Goal: Complete application form

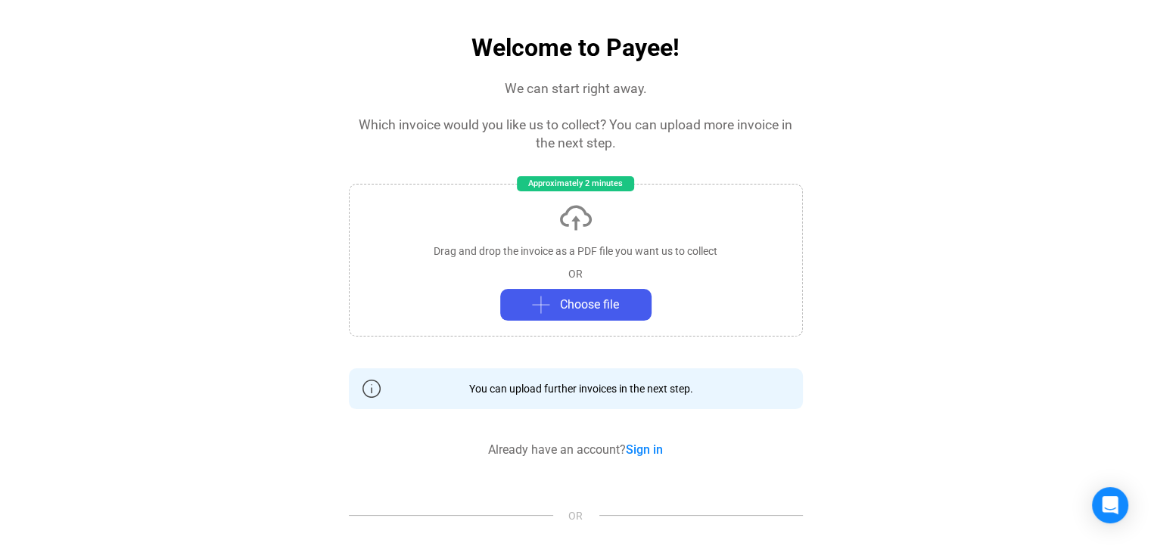
scroll to position [76, 0]
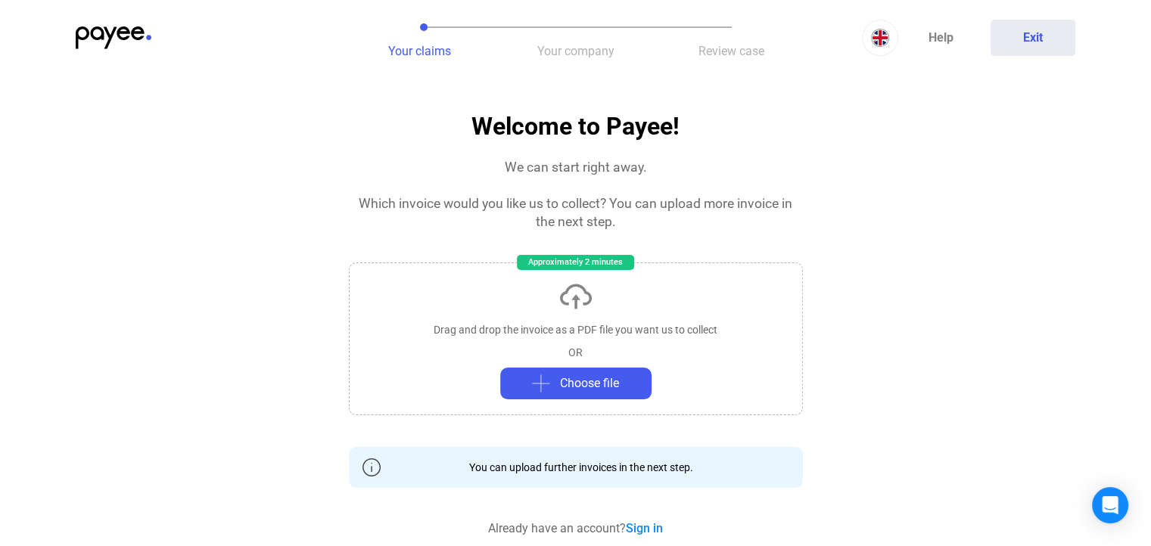
click at [570, 54] on span "Your company" at bounding box center [575, 51] width 77 height 14
click at [711, 55] on span "Review case" at bounding box center [731, 51] width 66 height 14
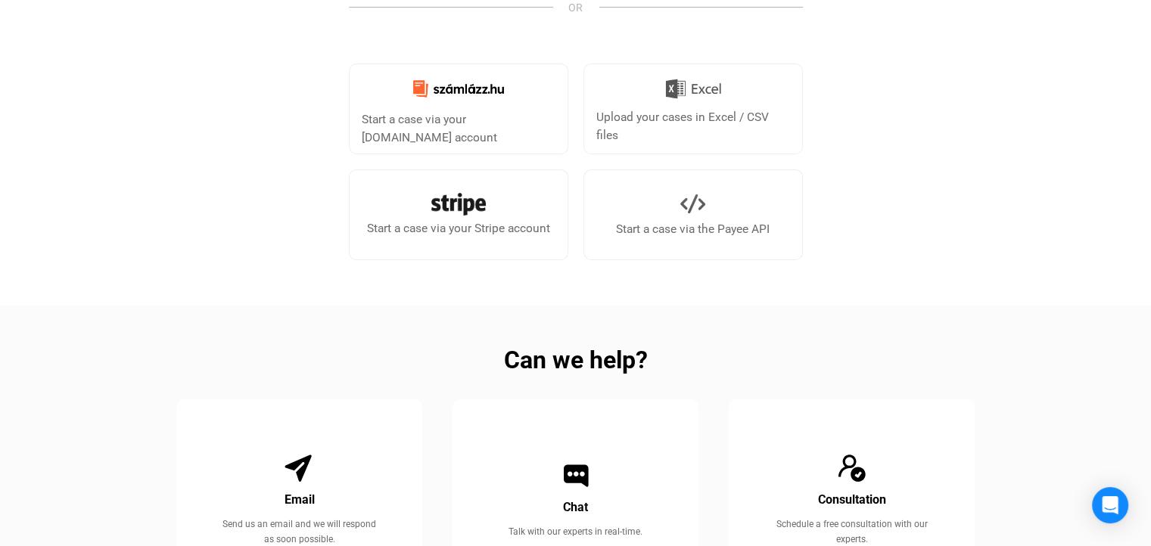
scroll to position [454, 0]
